Goal: Check status: Check status

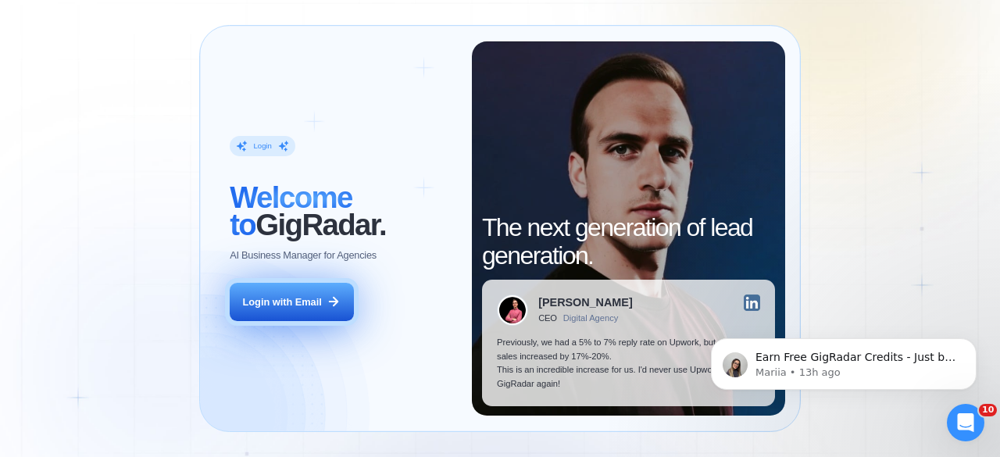
click at [284, 304] on div "Login with Email" at bounding box center [282, 302] width 79 height 14
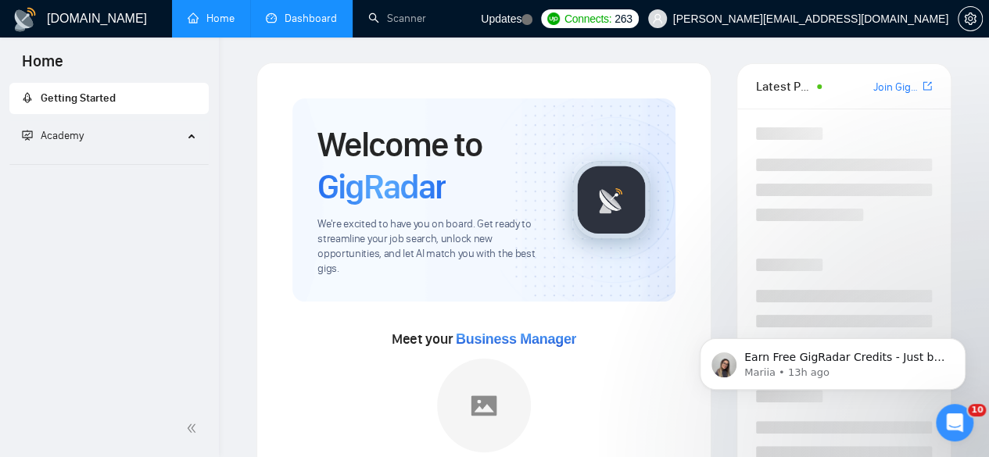
click at [312, 19] on link "Dashboard" at bounding box center [301, 18] width 71 height 13
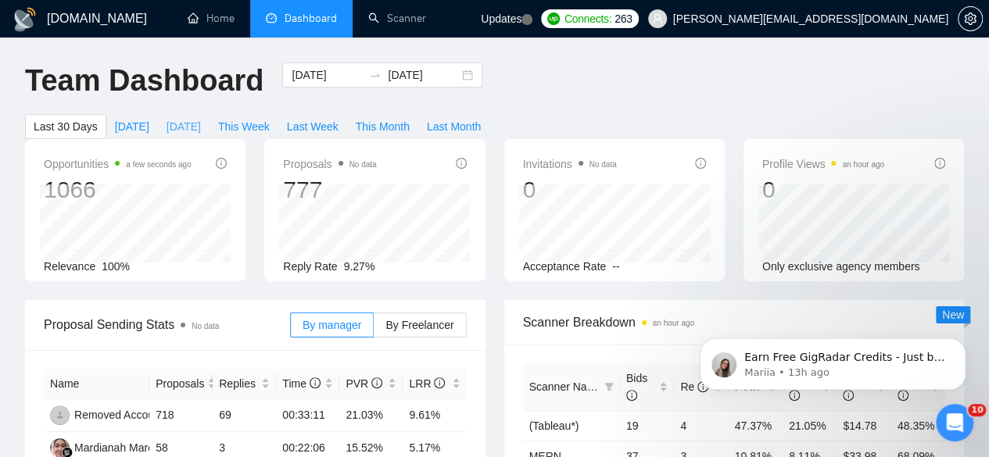
click at [201, 118] on span "Yesterday" at bounding box center [183, 126] width 34 height 17
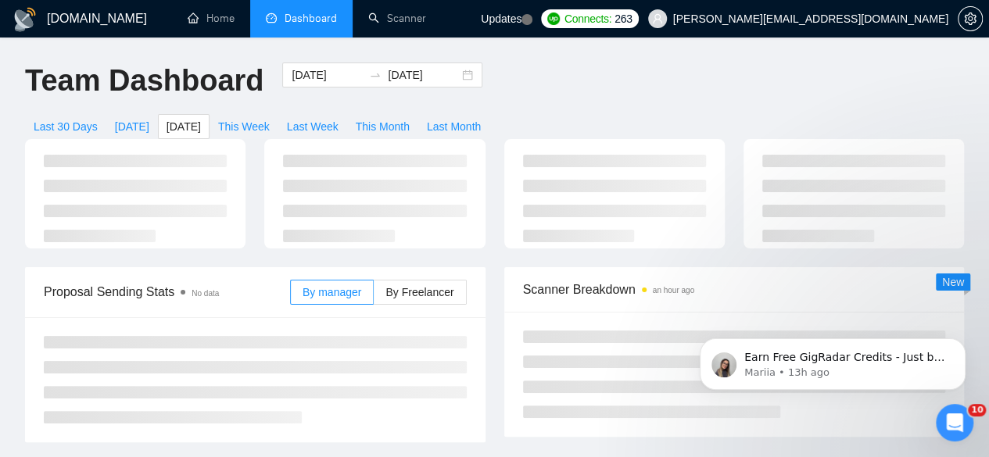
type input "2025-08-10"
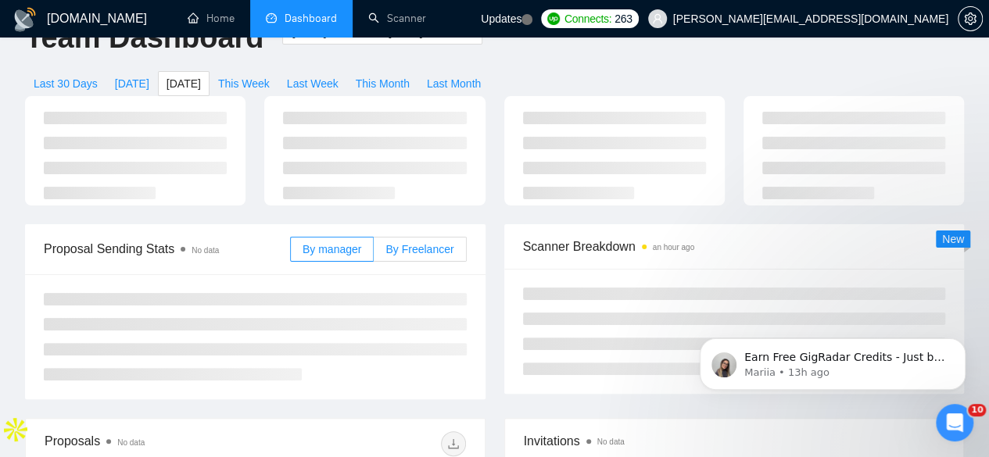
scroll to position [44, 0]
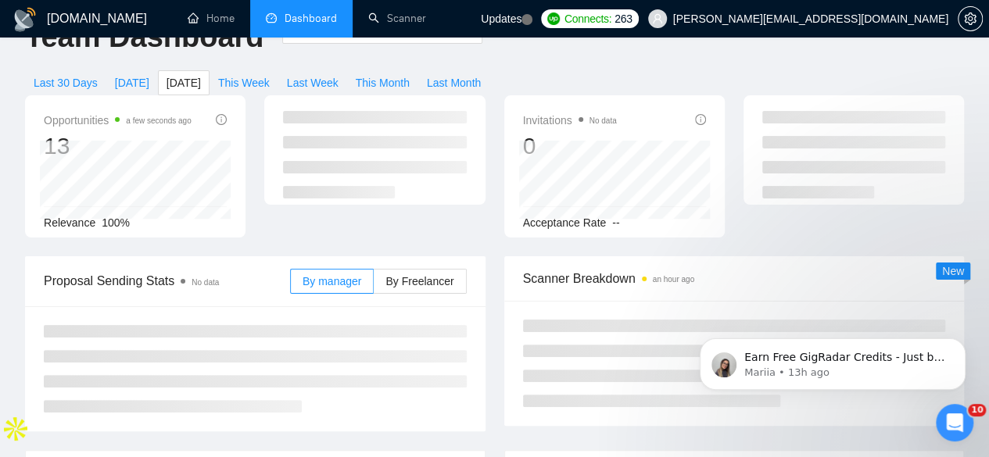
click at [431, 223] on div "Opportunities a few seconds ago 13 Relevance 100% Invitations No data 0 Accepta…" at bounding box center [494, 175] width 957 height 161
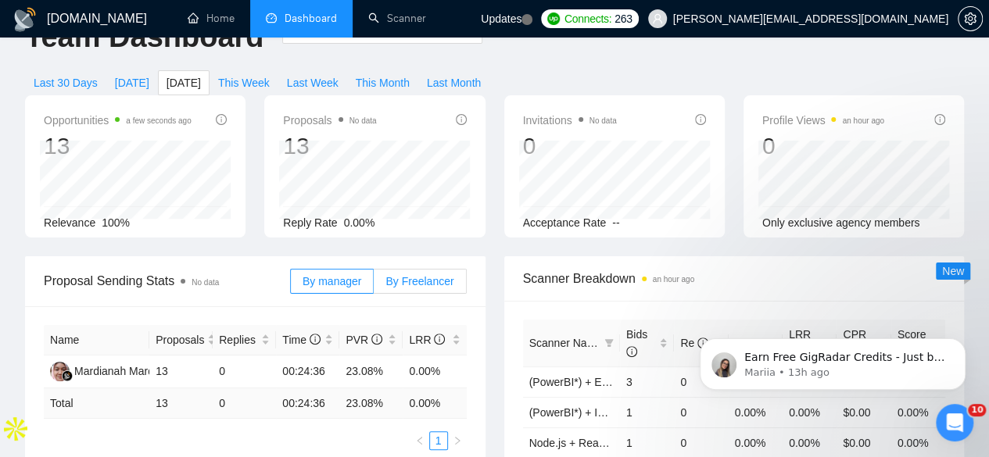
click at [429, 275] on span "By Freelancer" at bounding box center [419, 281] width 68 height 13
click at [374, 285] on input "By Freelancer" at bounding box center [374, 285] width 0 height 0
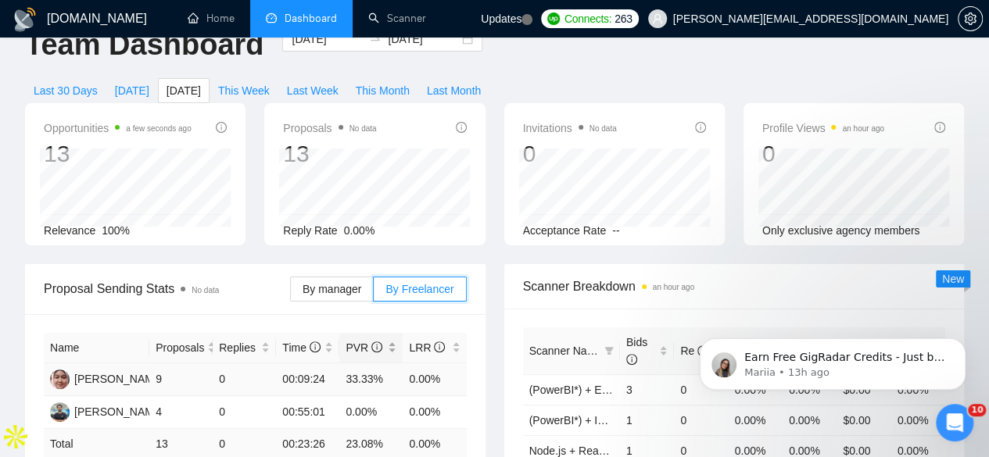
scroll to position [0, 0]
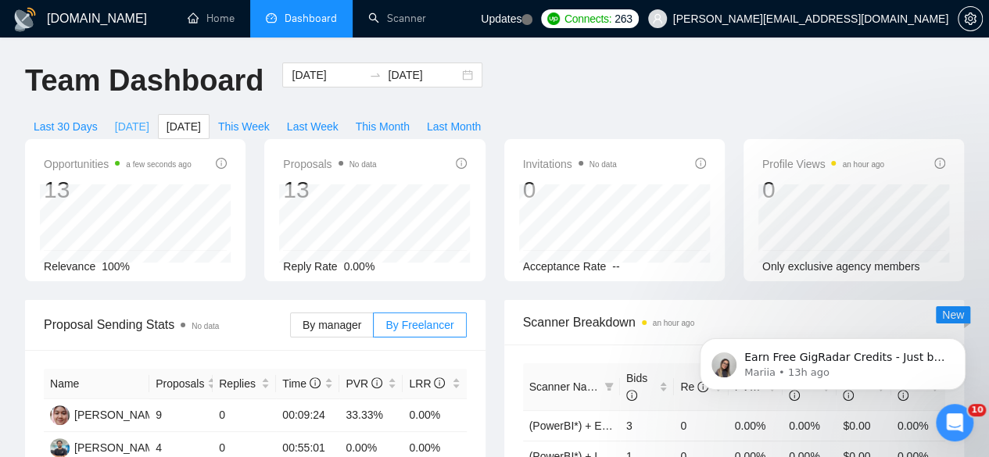
click at [149, 118] on span "Today" at bounding box center [132, 126] width 34 height 17
type input "2025-08-11"
click at [270, 118] on span "This Week" at bounding box center [244, 126] width 52 height 17
type input "2025-08-17"
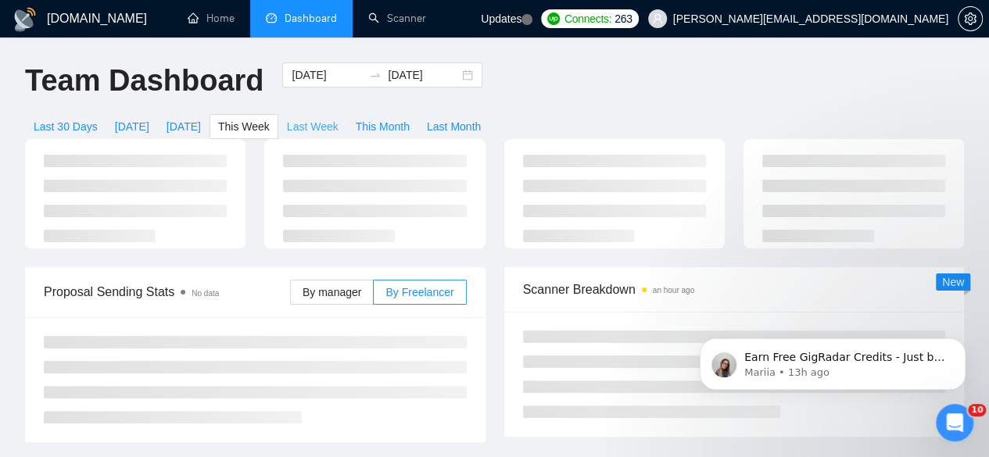
click at [338, 118] on span "Last Week" at bounding box center [313, 126] width 52 height 17
type input "2025-08-04"
type input "2025-08-10"
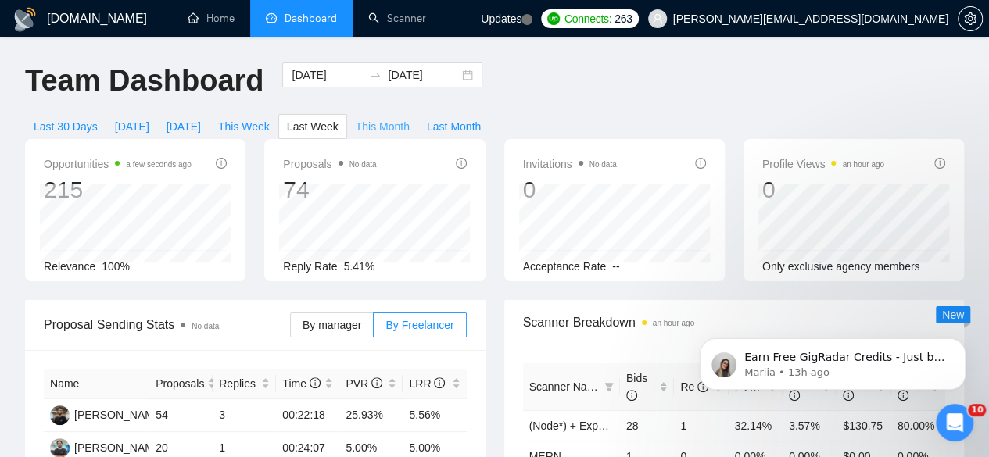
click at [409, 118] on span "This Month" at bounding box center [383, 126] width 54 height 17
type input "2025-08-01"
type input "2025-08-31"
click at [481, 118] on span "Last Month" at bounding box center [454, 126] width 54 height 17
type input "2025-07-01"
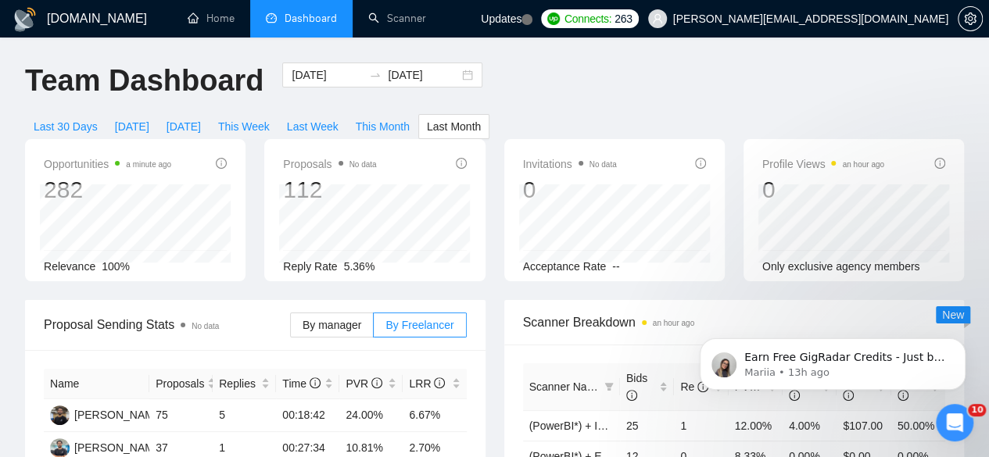
type input "2025-07-31"
click at [149, 118] on span "Today" at bounding box center [132, 126] width 34 height 17
type input "2025-08-11"
